Goal: Navigation & Orientation: Find specific page/section

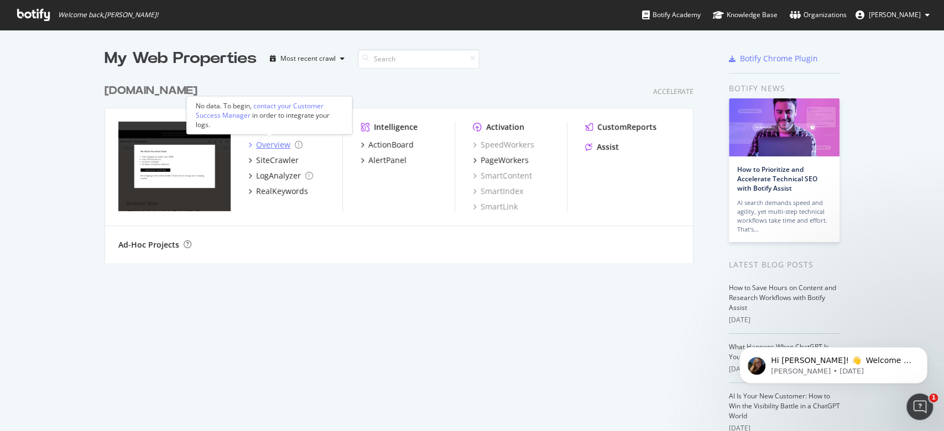
click at [258, 146] on div "Overview" at bounding box center [273, 144] width 34 height 11
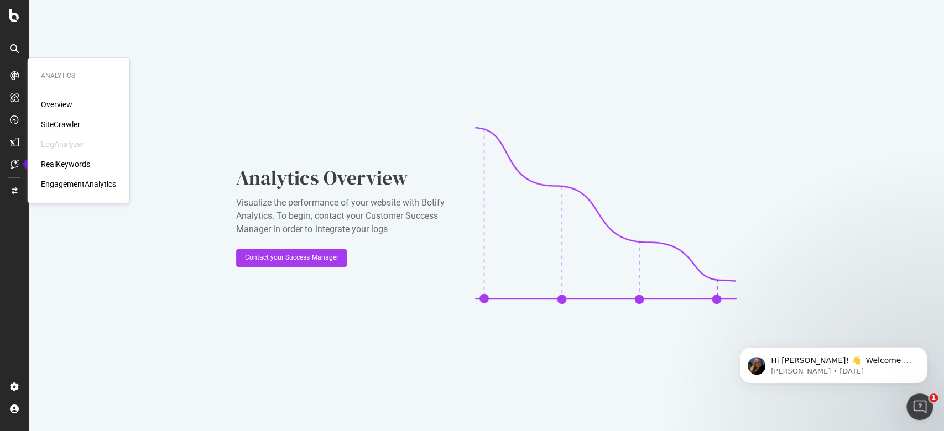
click at [70, 120] on div "SiteCrawler" at bounding box center [60, 124] width 39 height 11
